Goal: Task Accomplishment & Management: Use online tool/utility

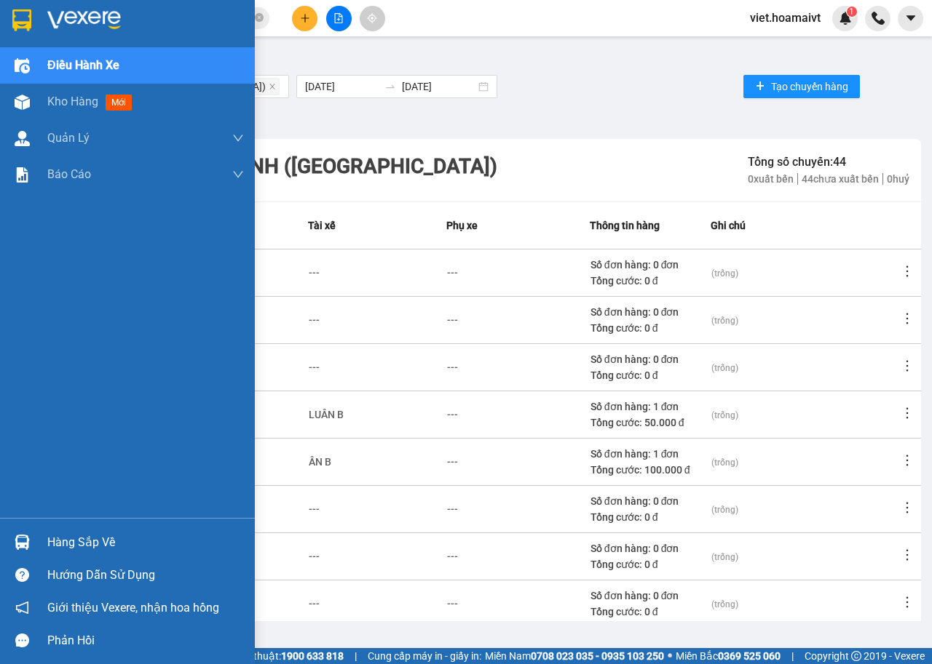
scroll to position [160, 0]
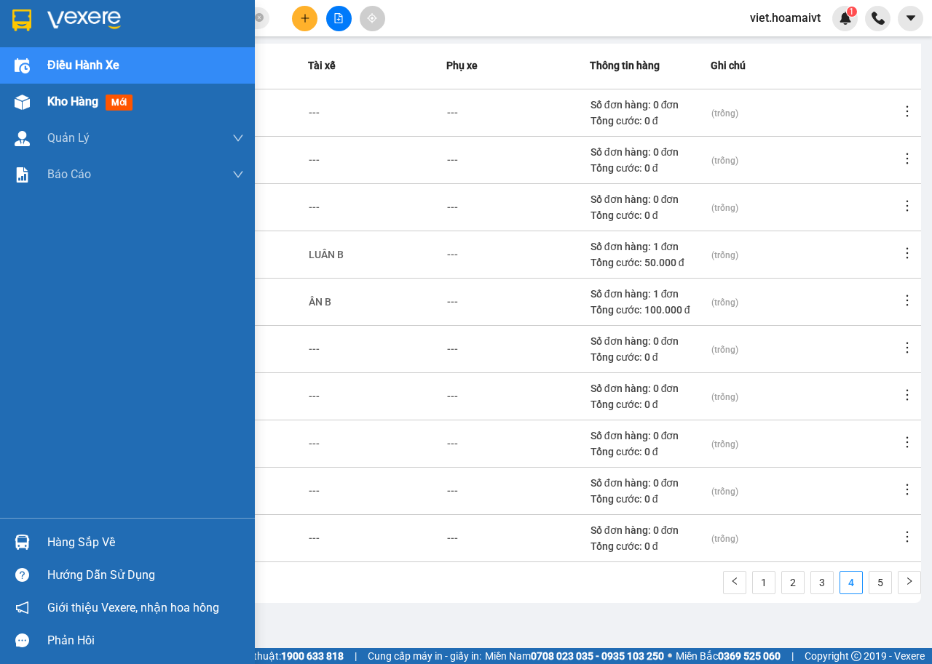
click at [57, 100] on span "Kho hàng" at bounding box center [72, 102] width 51 height 14
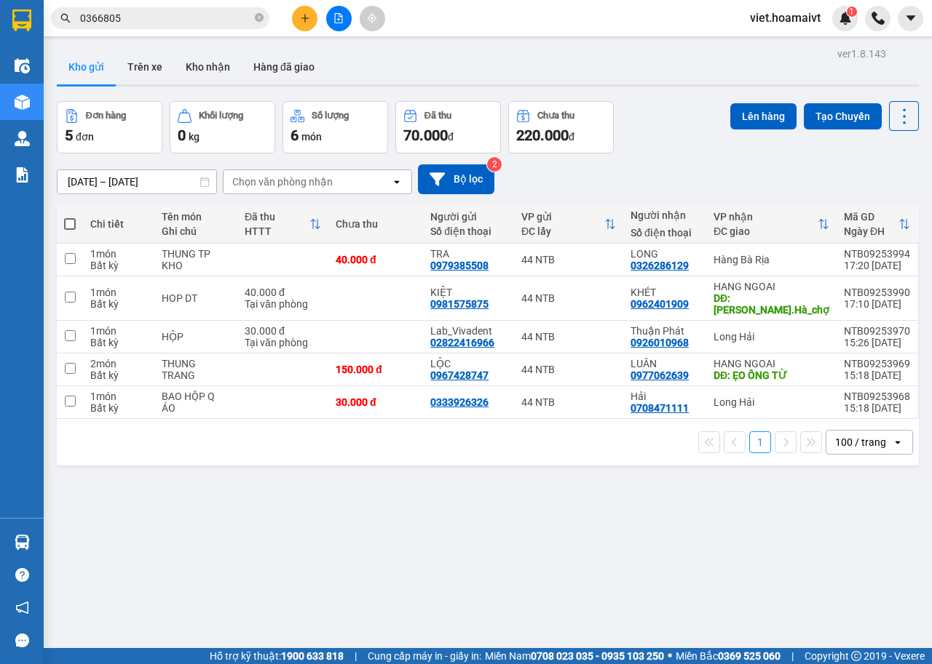
click at [344, 181] on div "Chọn văn phòng nhận" at bounding box center [306, 181] width 167 height 23
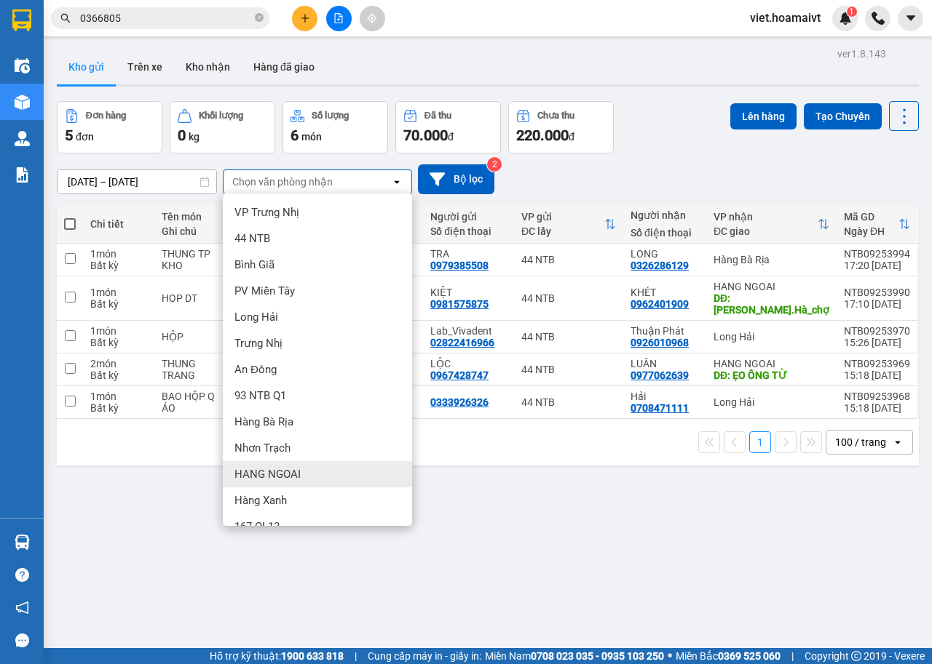
click at [318, 472] on div "HANG NGOAI" at bounding box center [317, 474] width 189 height 26
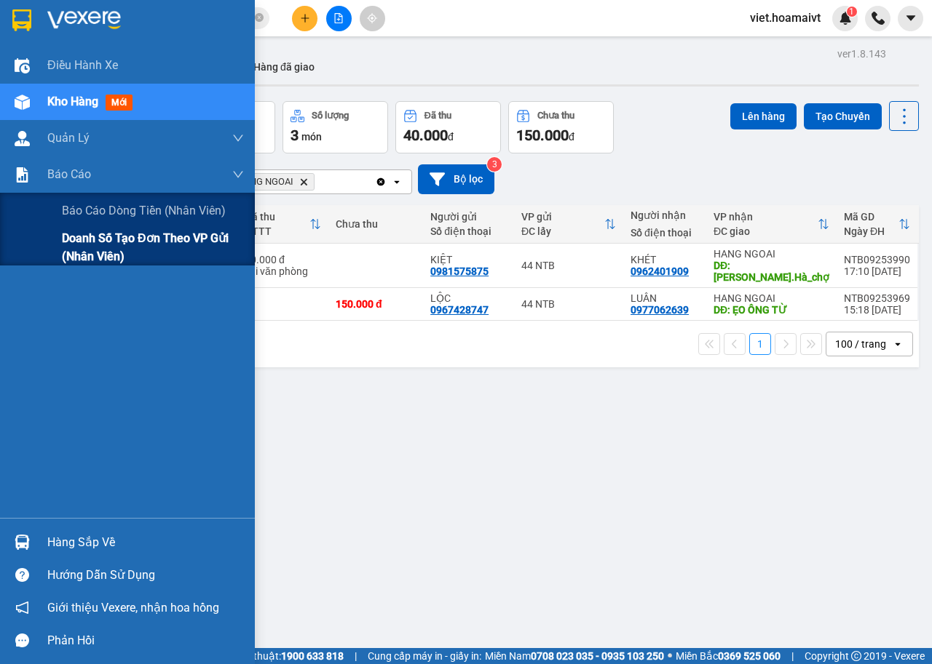
click at [88, 259] on span "Doanh số tạo đơn theo VP gửi (nhân viên)" at bounding box center [153, 247] width 182 height 36
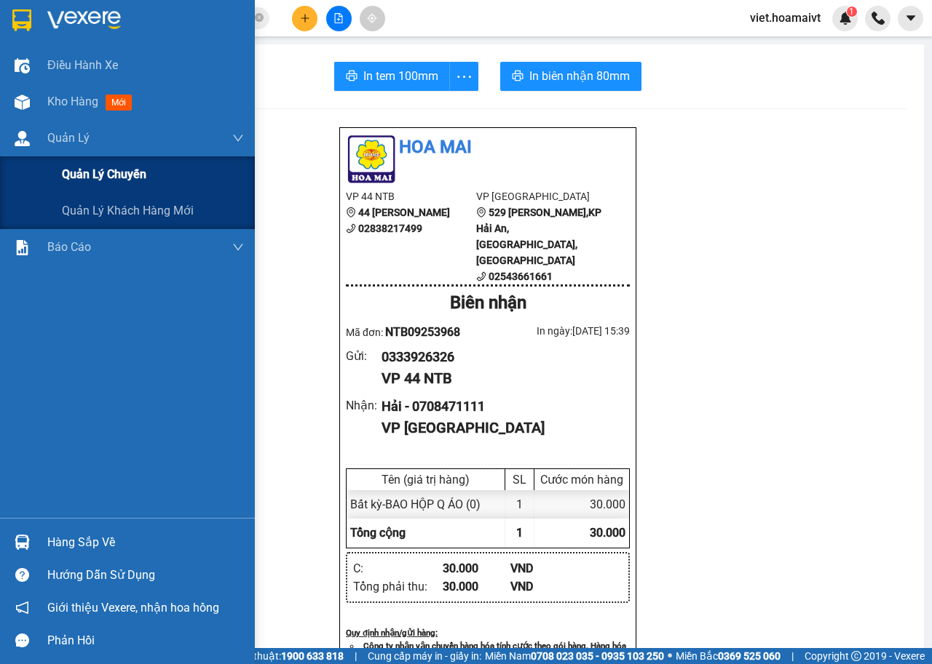
click at [87, 170] on span "Quản lý chuyến" at bounding box center [104, 174] width 84 height 18
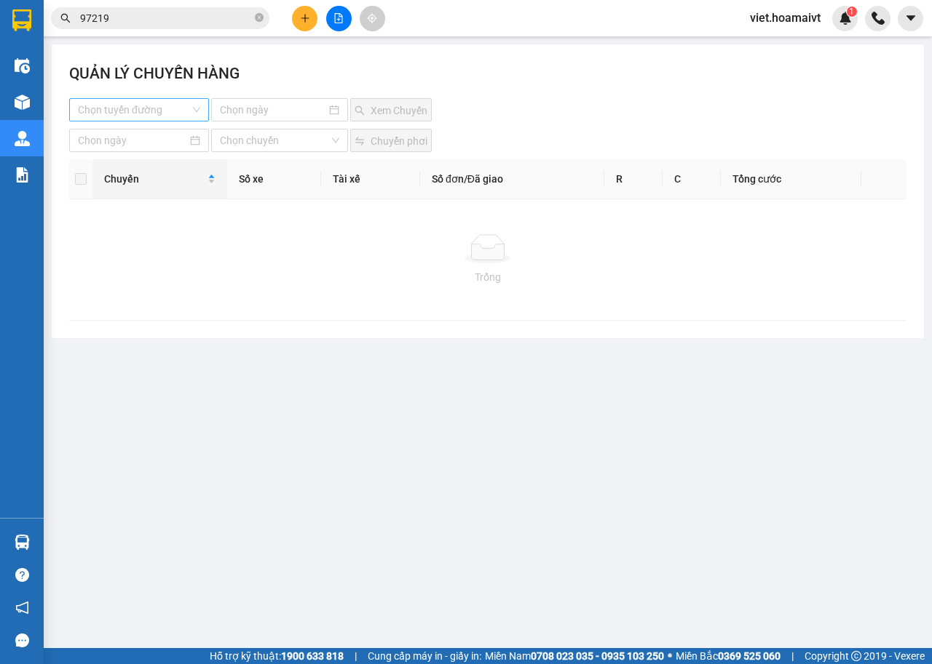
click at [187, 110] on input "search" at bounding box center [134, 110] width 112 height 22
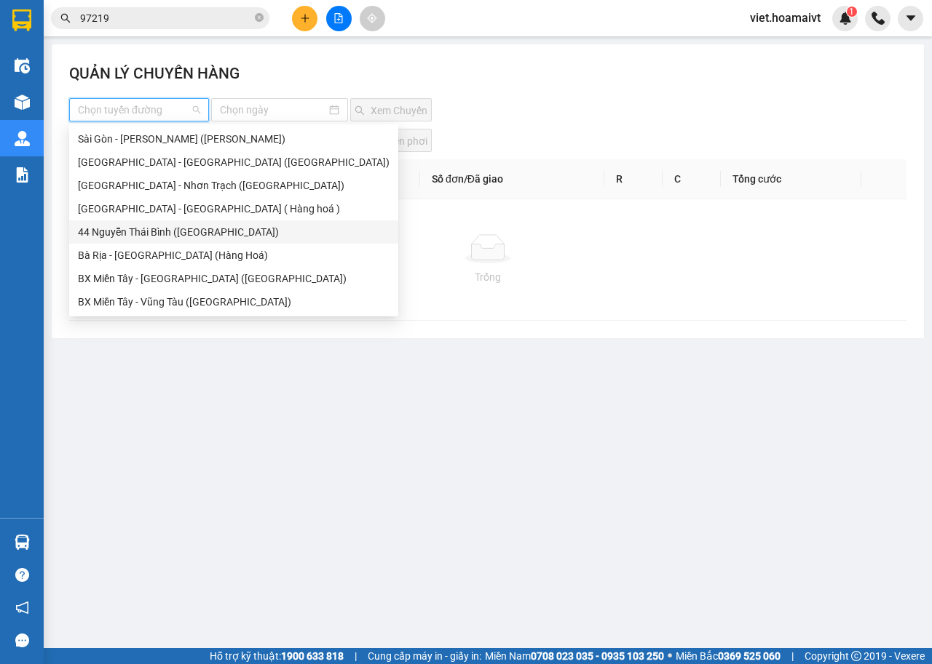
click at [151, 236] on div "44 Nguyễn Thái Bình ([GEOGRAPHIC_DATA])" at bounding box center [233, 232] width 311 height 16
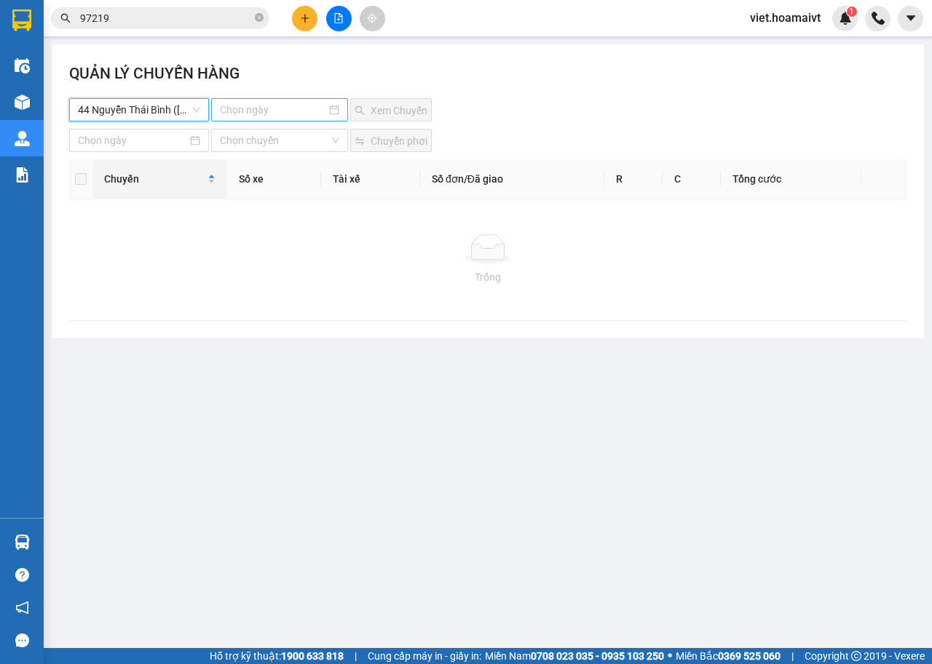
click at [332, 105] on div at bounding box center [280, 110] width 120 height 16
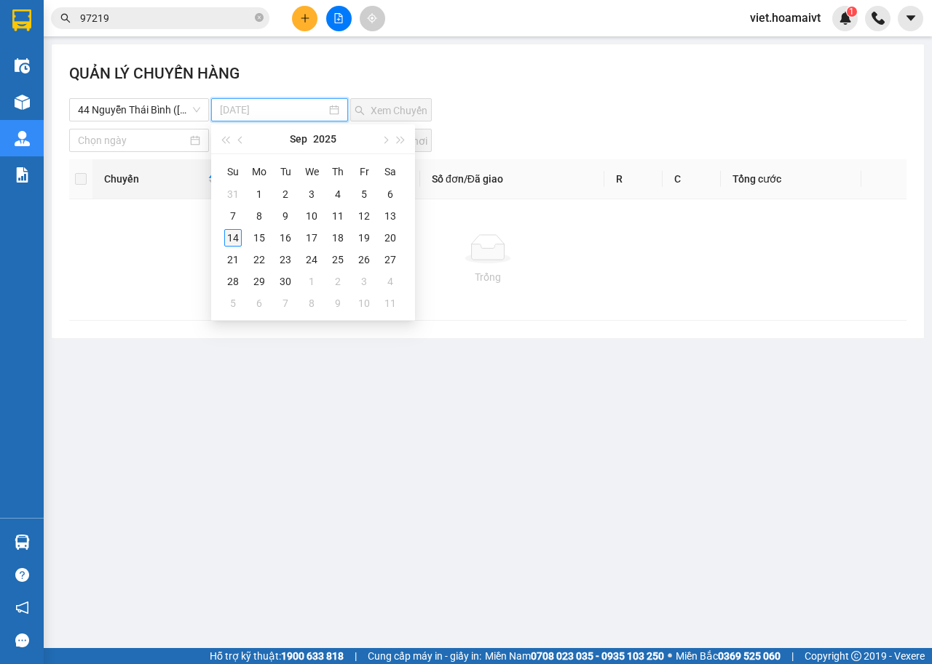
type input "[DATE]"
click at [233, 241] on div "14" at bounding box center [232, 237] width 17 height 17
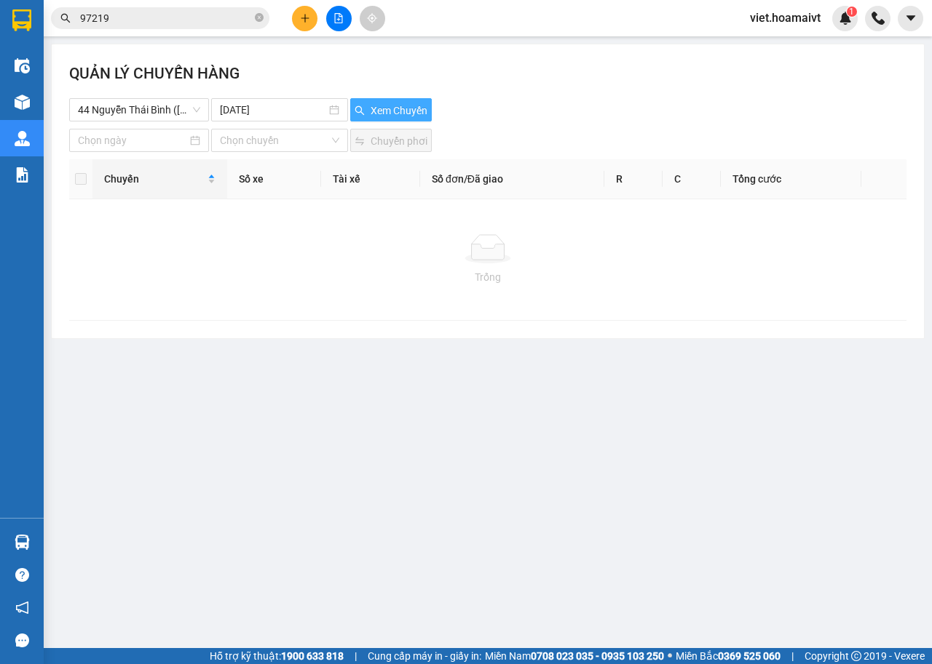
click at [390, 106] on span "Xem Chuyến" at bounding box center [398, 111] width 57 height 16
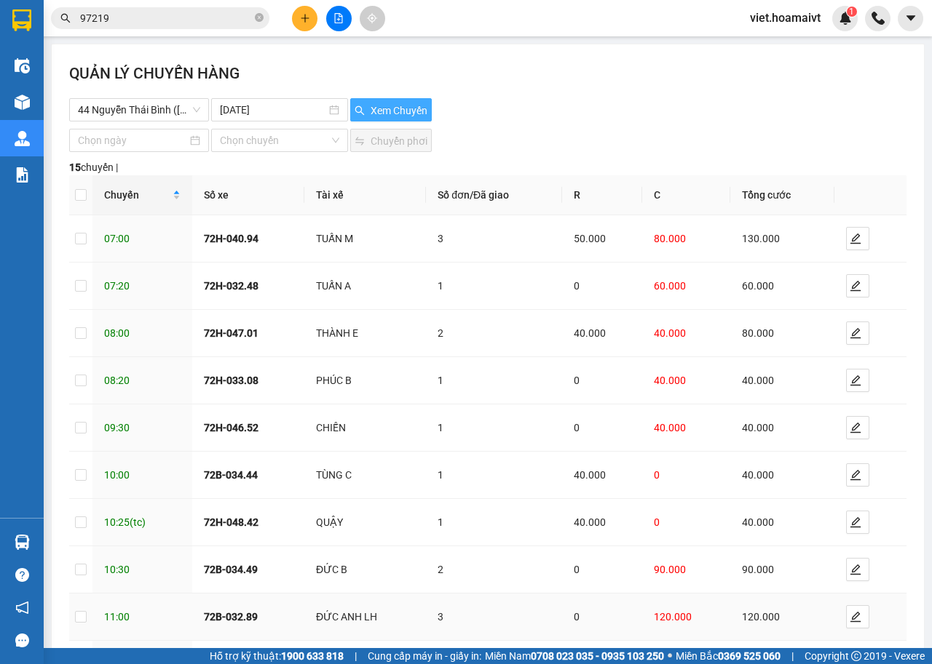
scroll to position [118, 0]
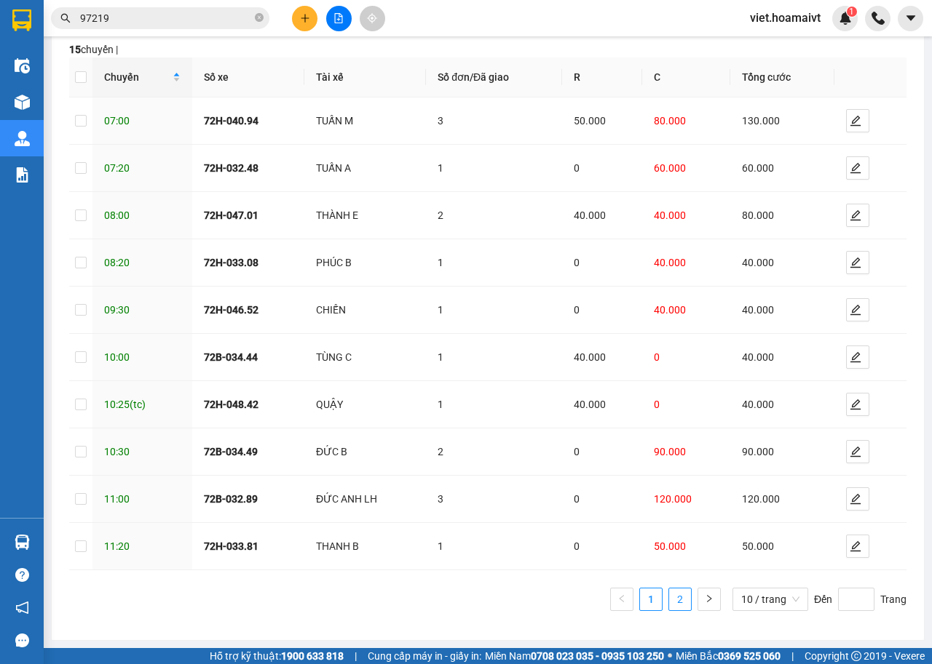
click at [669, 598] on link "2" at bounding box center [680, 600] width 22 height 22
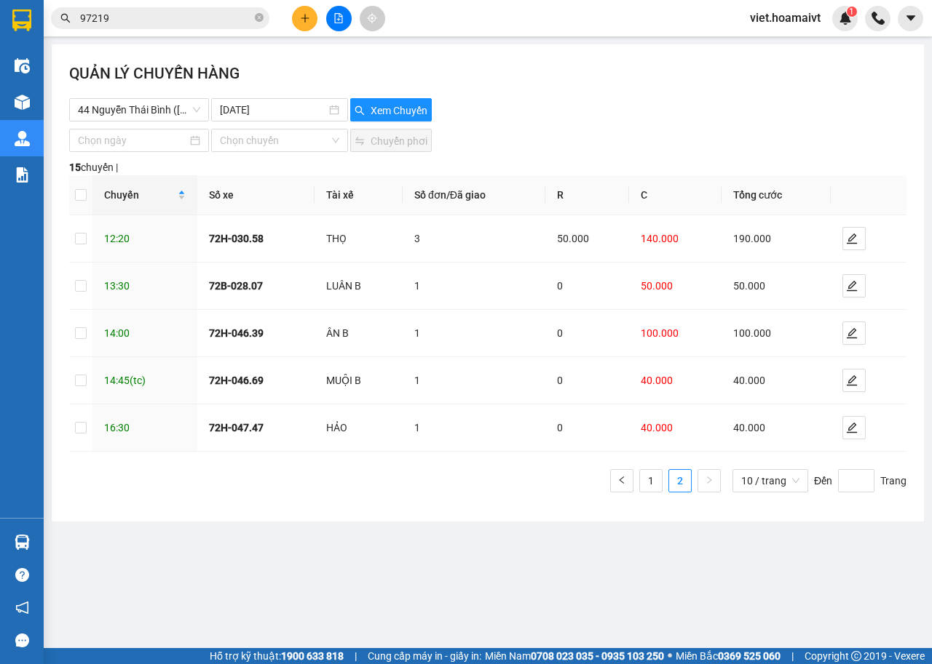
scroll to position [0, 0]
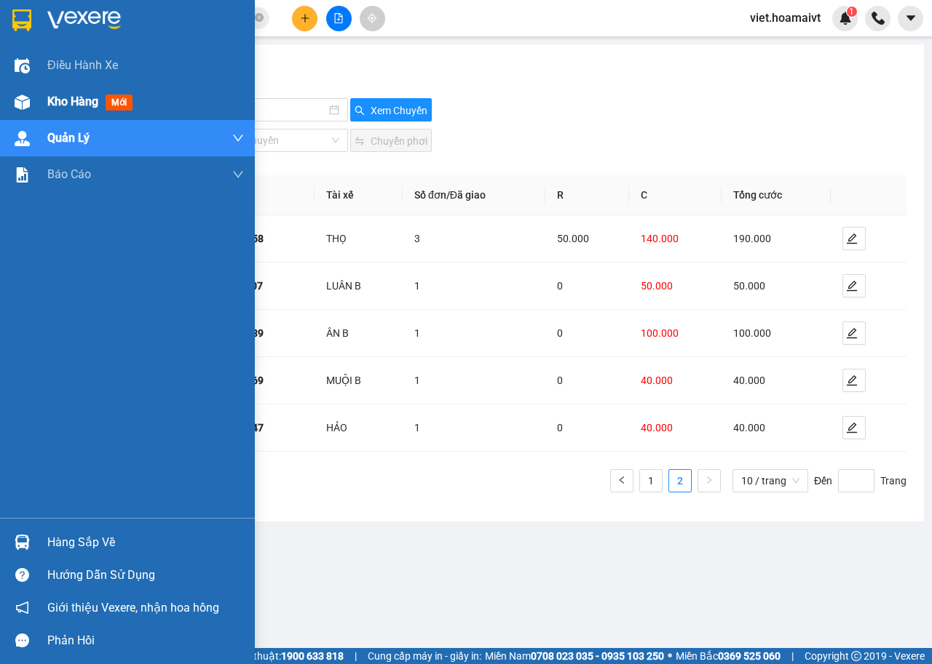
click at [26, 100] on img at bounding box center [22, 102] width 15 height 15
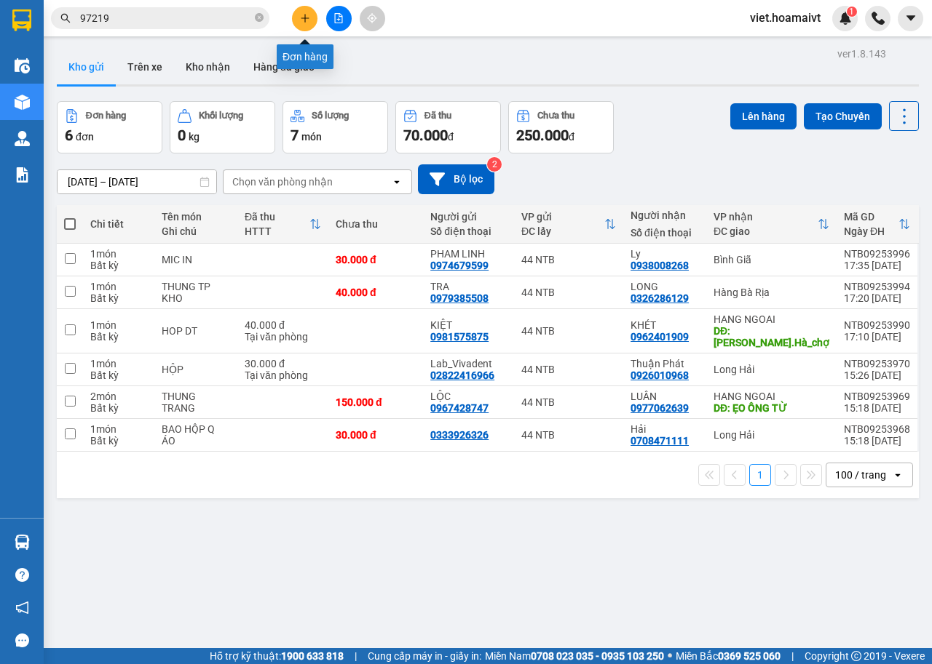
click at [308, 22] on icon "plus" at bounding box center [305, 18] width 10 height 10
